Goal: Find specific page/section: Find specific page/section

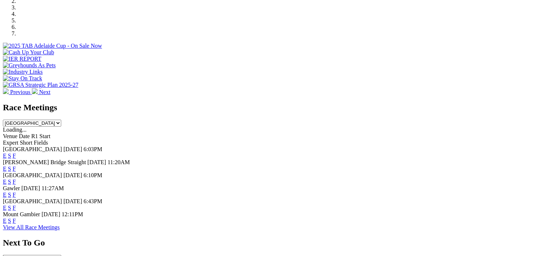
scroll to position [238, 0]
click at [16, 153] on link "F" at bounding box center [14, 156] width 3 height 6
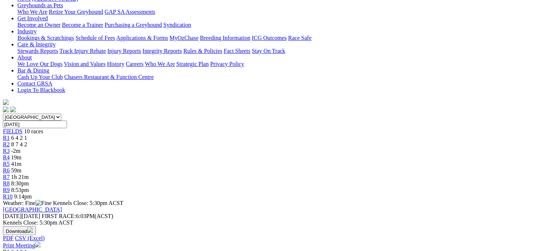
scroll to position [22, 0]
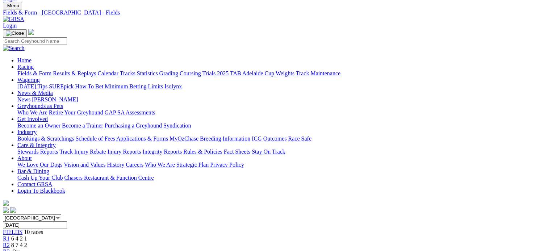
click at [160, 242] on div "R2 8 7 4 2" at bounding box center [274, 245] width 542 height 7
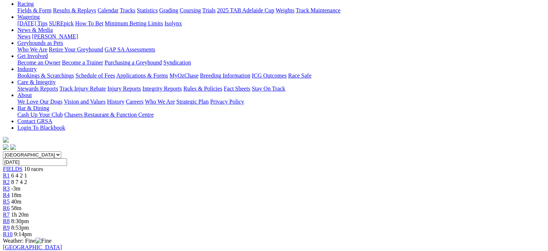
scroll to position [86, 0]
